Goal: Navigation & Orientation: Find specific page/section

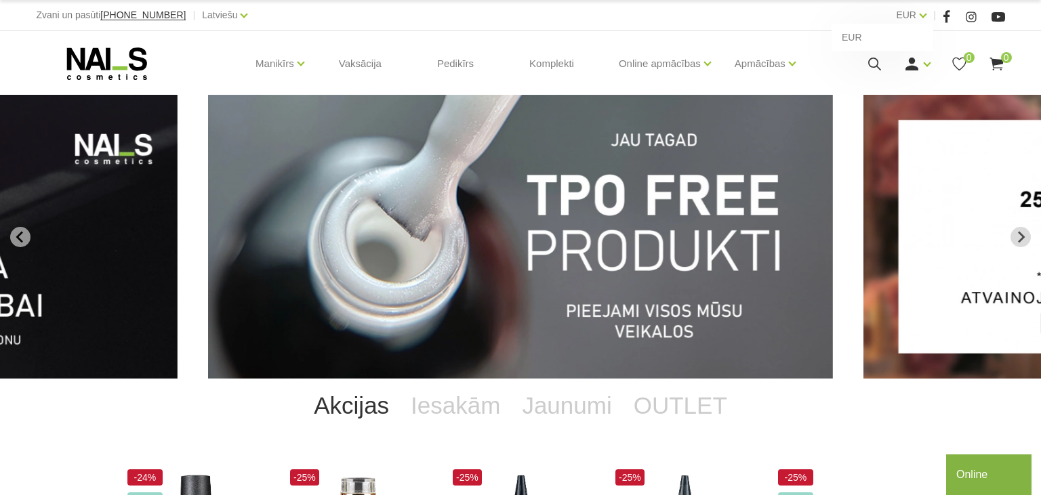
click at [919, 18] on div "EUR EUR" at bounding box center [911, 15] width 30 height 17
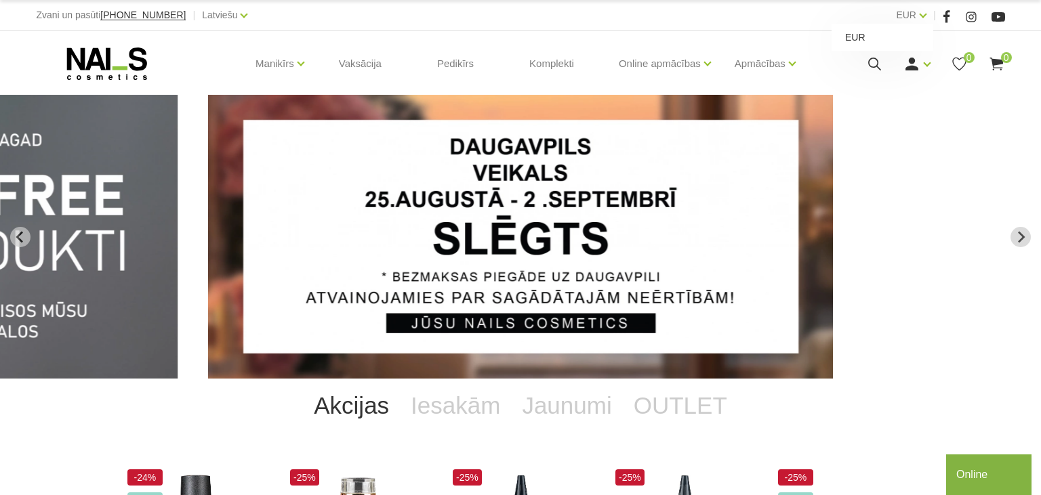
click at [872, 42] on link "EUR" at bounding box center [882, 37] width 102 height 27
click at [207, 18] on link "Latviešu" at bounding box center [219, 15] width 35 height 16
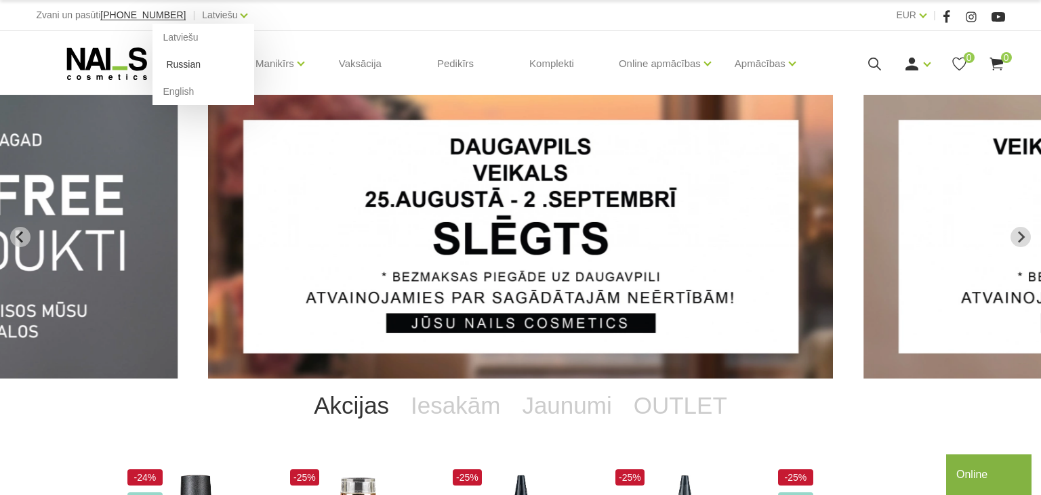
click at [174, 66] on link "Russian" at bounding box center [203, 64] width 102 height 27
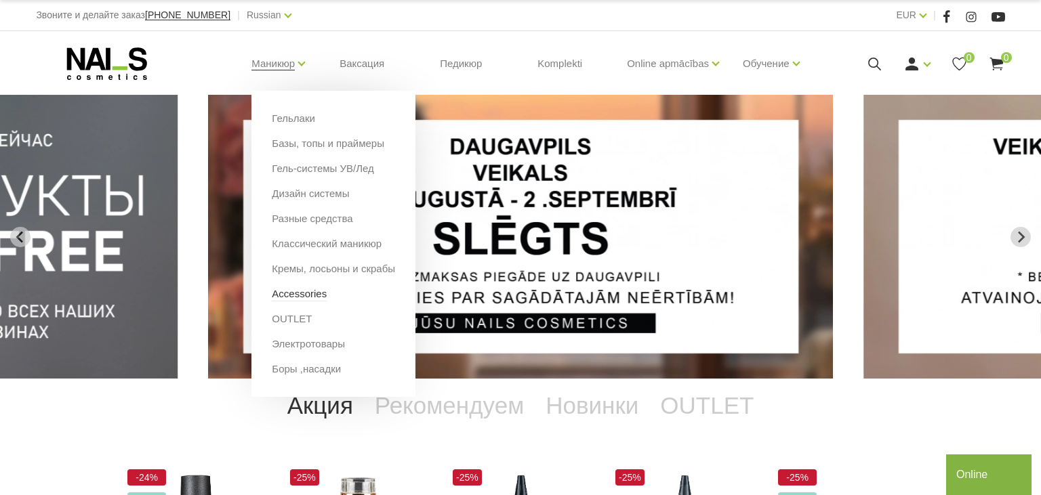
click at [313, 299] on link "Accessories" at bounding box center [299, 294] width 55 height 15
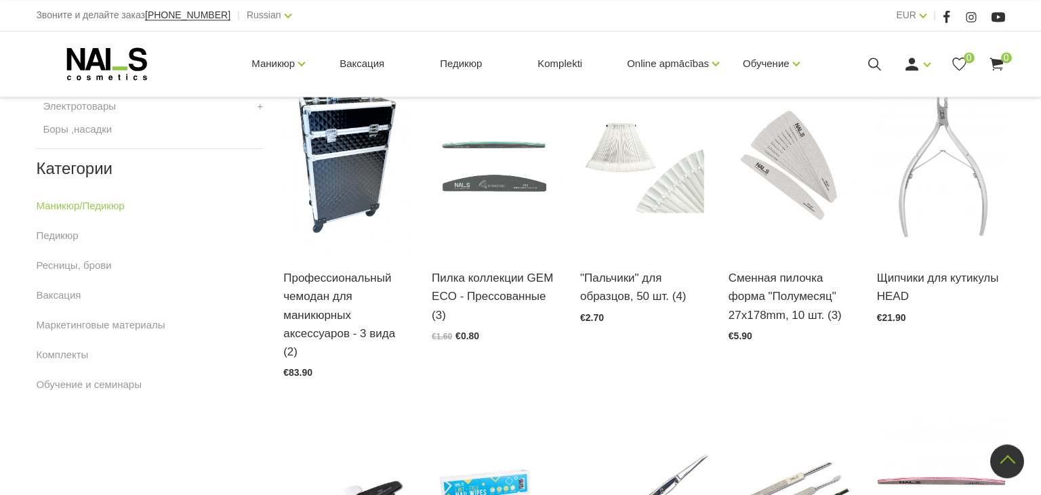
scroll to position [715, 0]
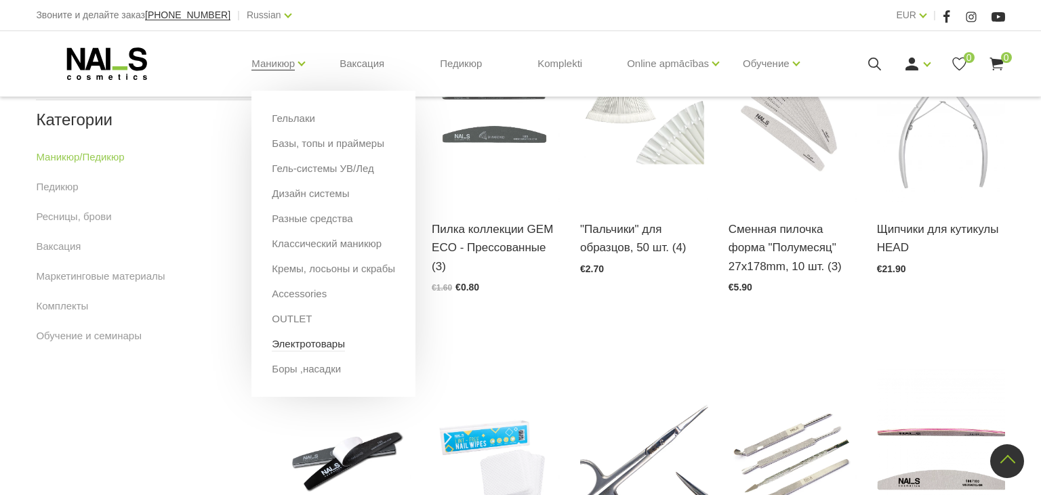
click at [311, 348] on link "Электротовары" at bounding box center [308, 344] width 73 height 15
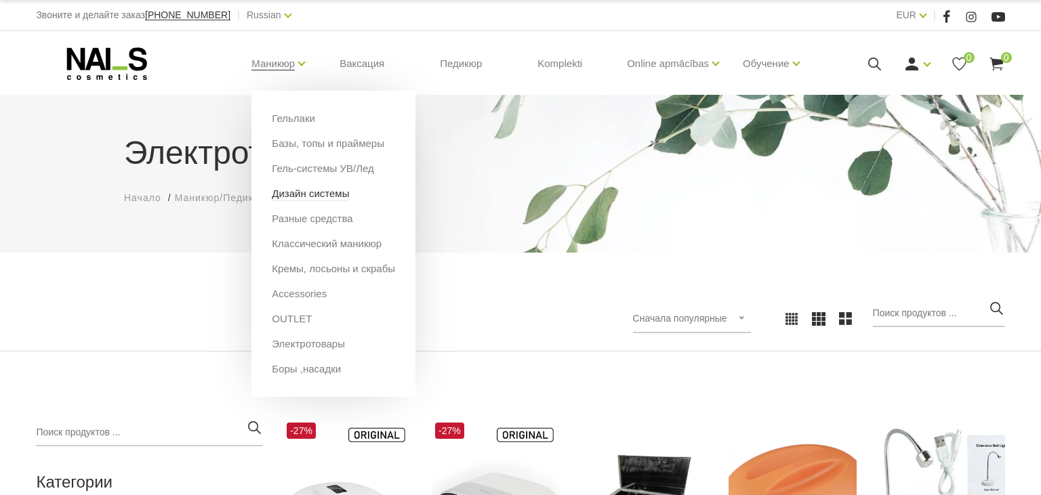
click at [299, 194] on link "Дизайн системы" at bounding box center [310, 193] width 77 height 15
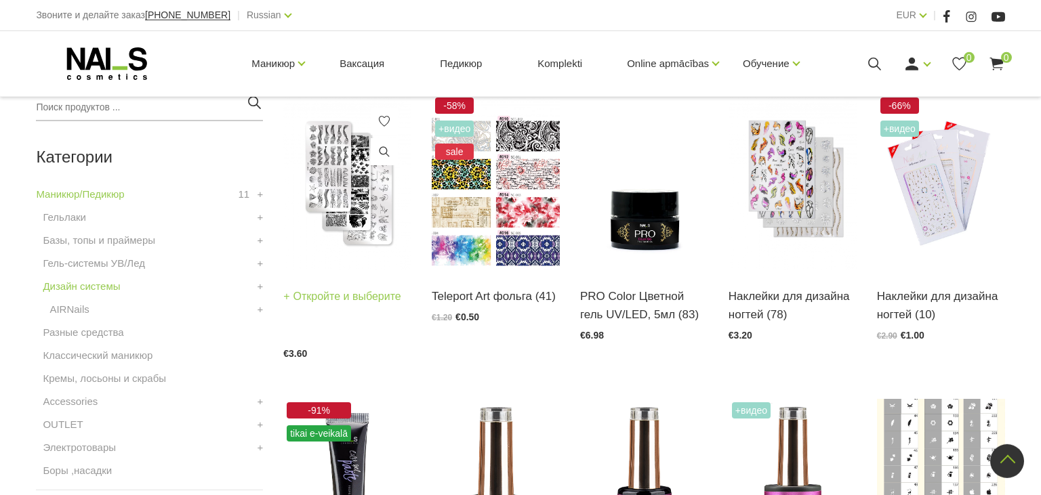
scroll to position [429, 0]
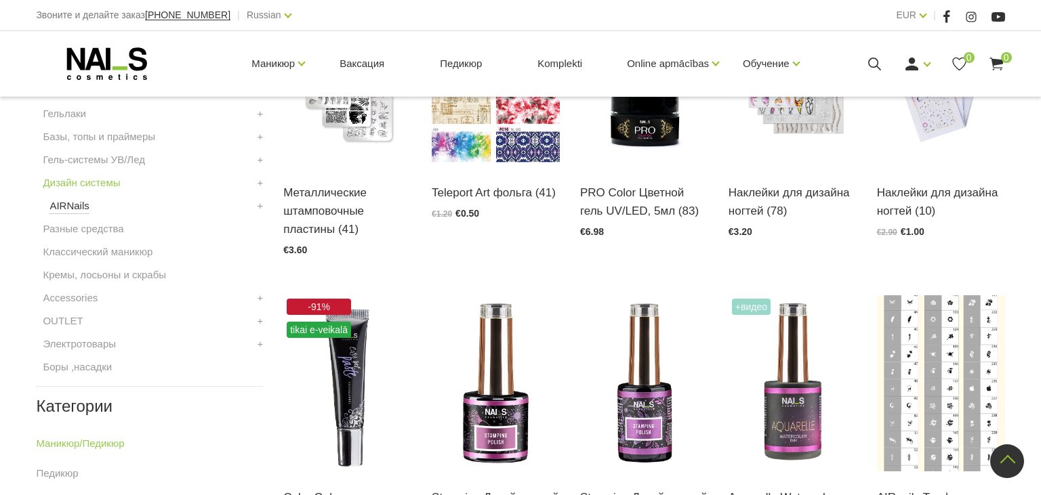
click at [75, 210] on link "AIRNails" at bounding box center [68, 206] width 39 height 16
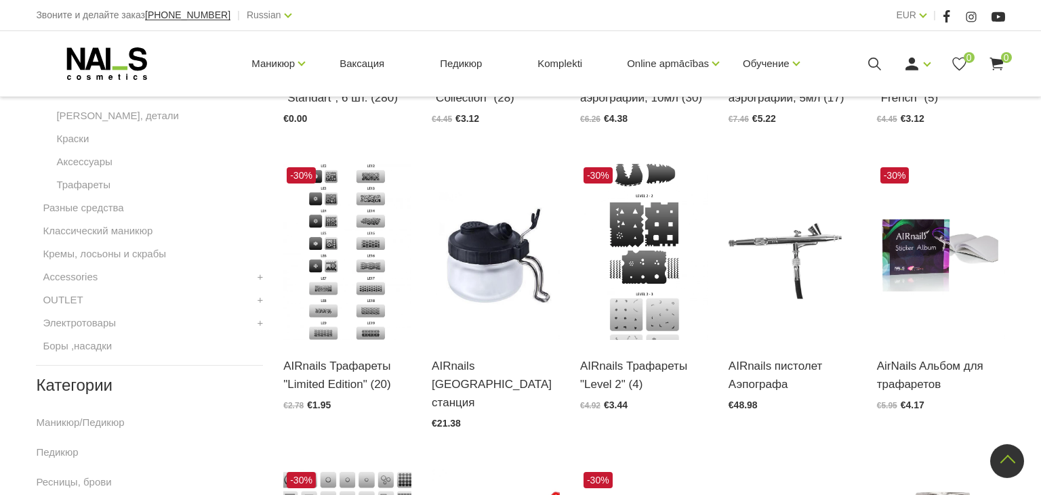
scroll to position [429, 0]
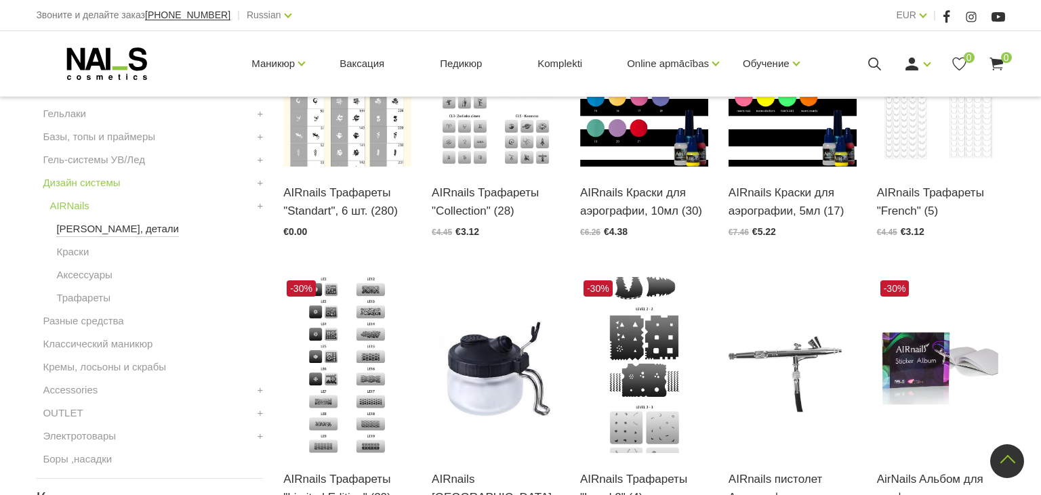
click at [102, 230] on link "[PERSON_NAME], детали" at bounding box center [117, 229] width 122 height 16
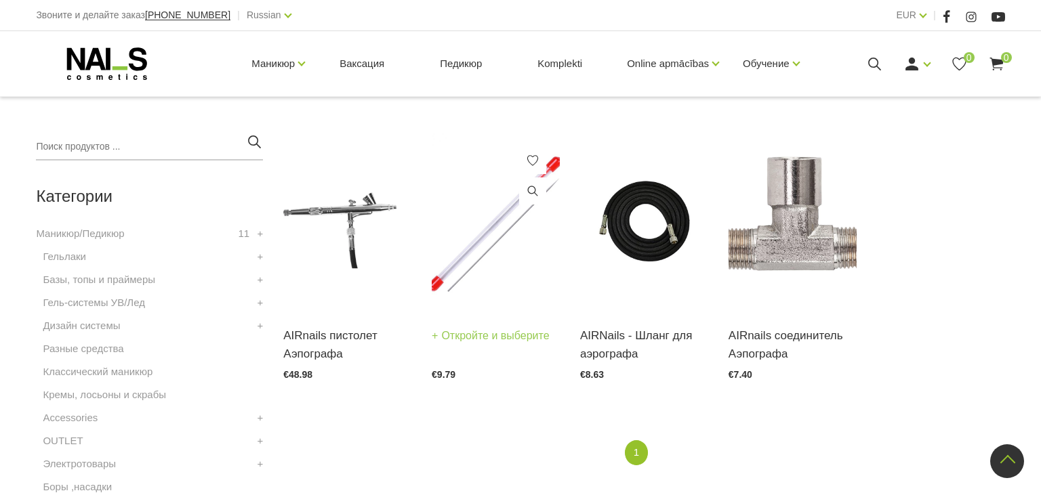
scroll to position [572, 0]
